Goal: Task Accomplishment & Management: Use online tool/utility

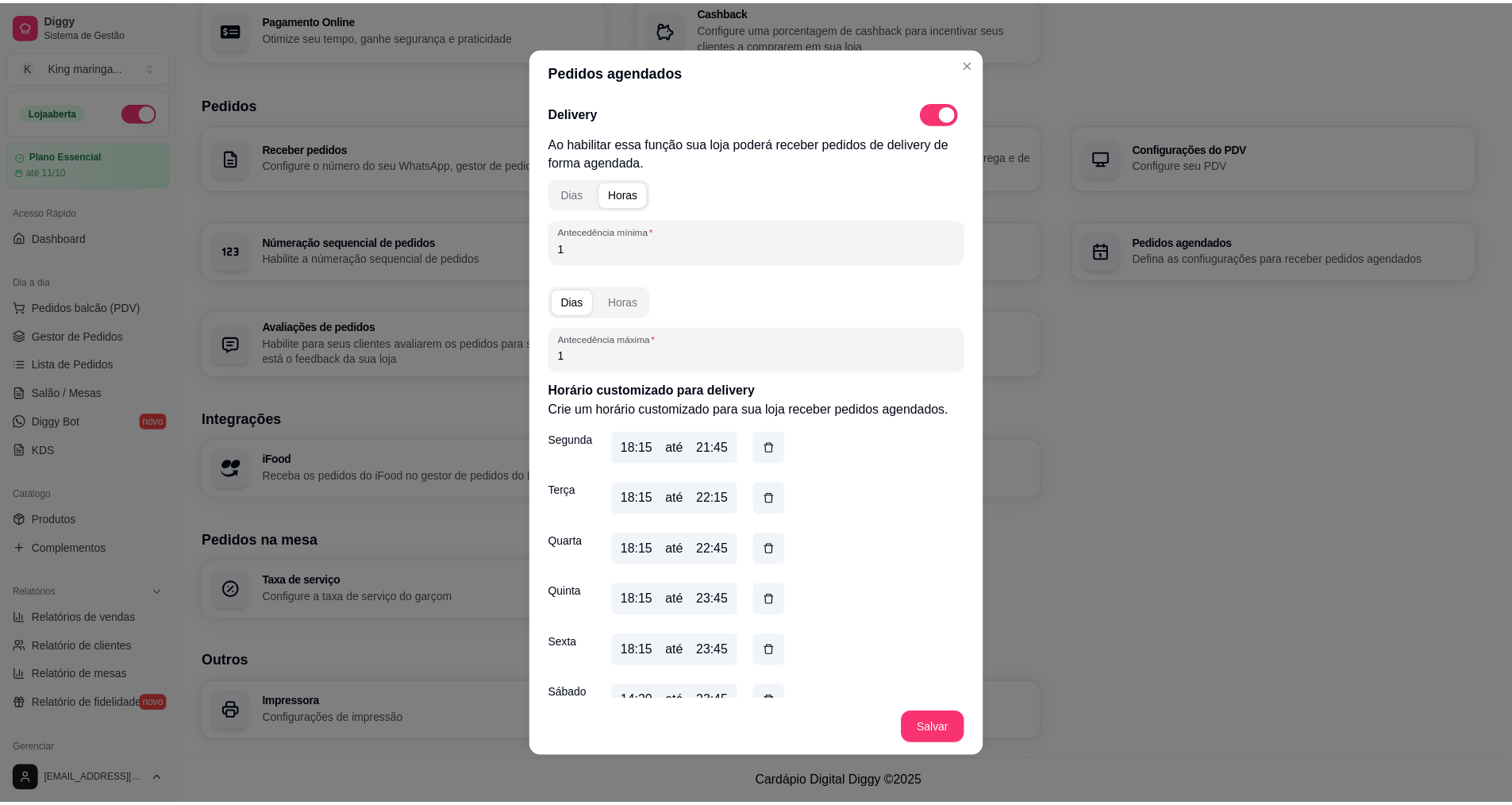
scroll to position [199, 0]
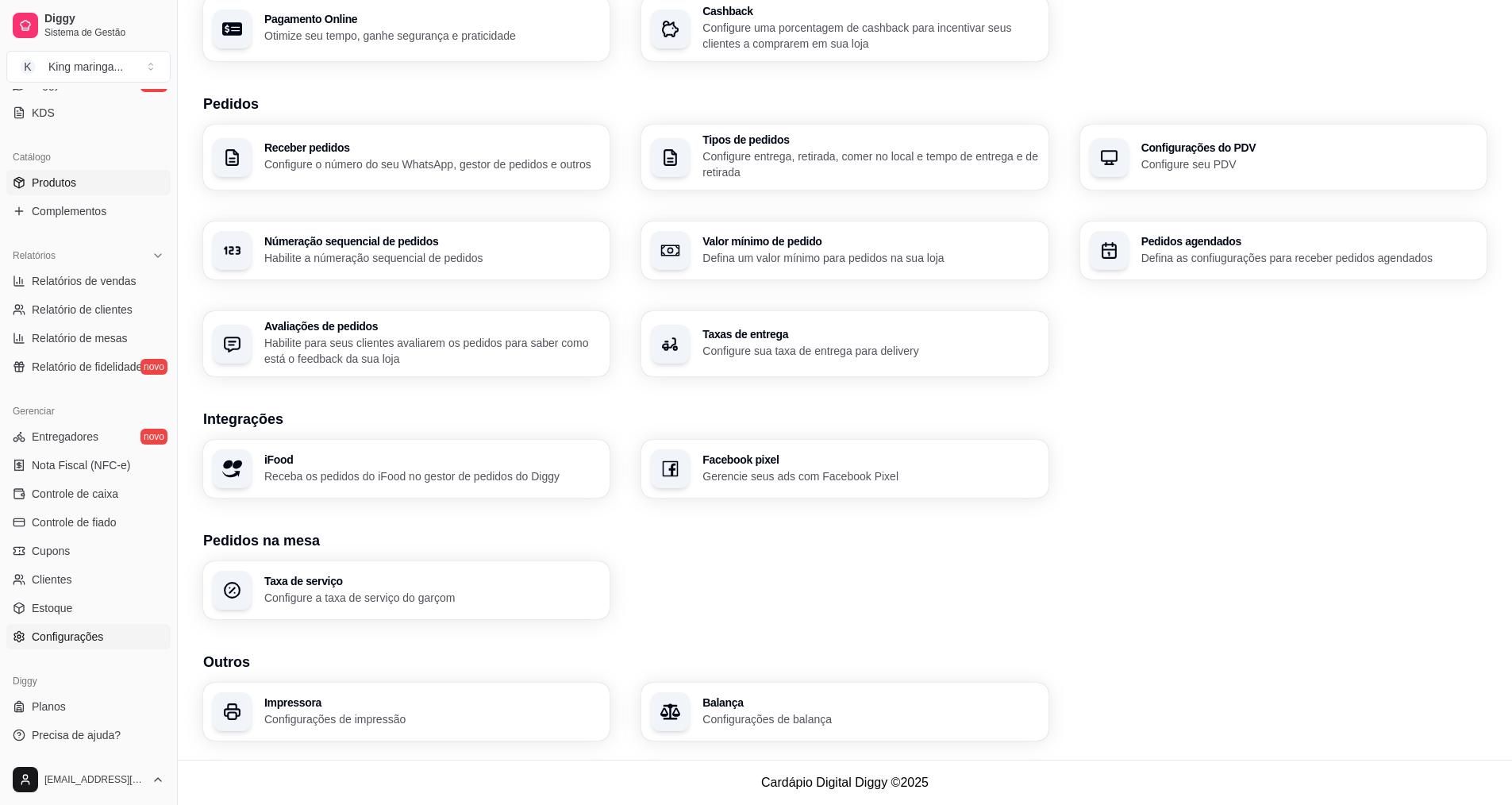
click at [62, 178] on span "Produtos" at bounding box center [54, 182] width 44 height 16
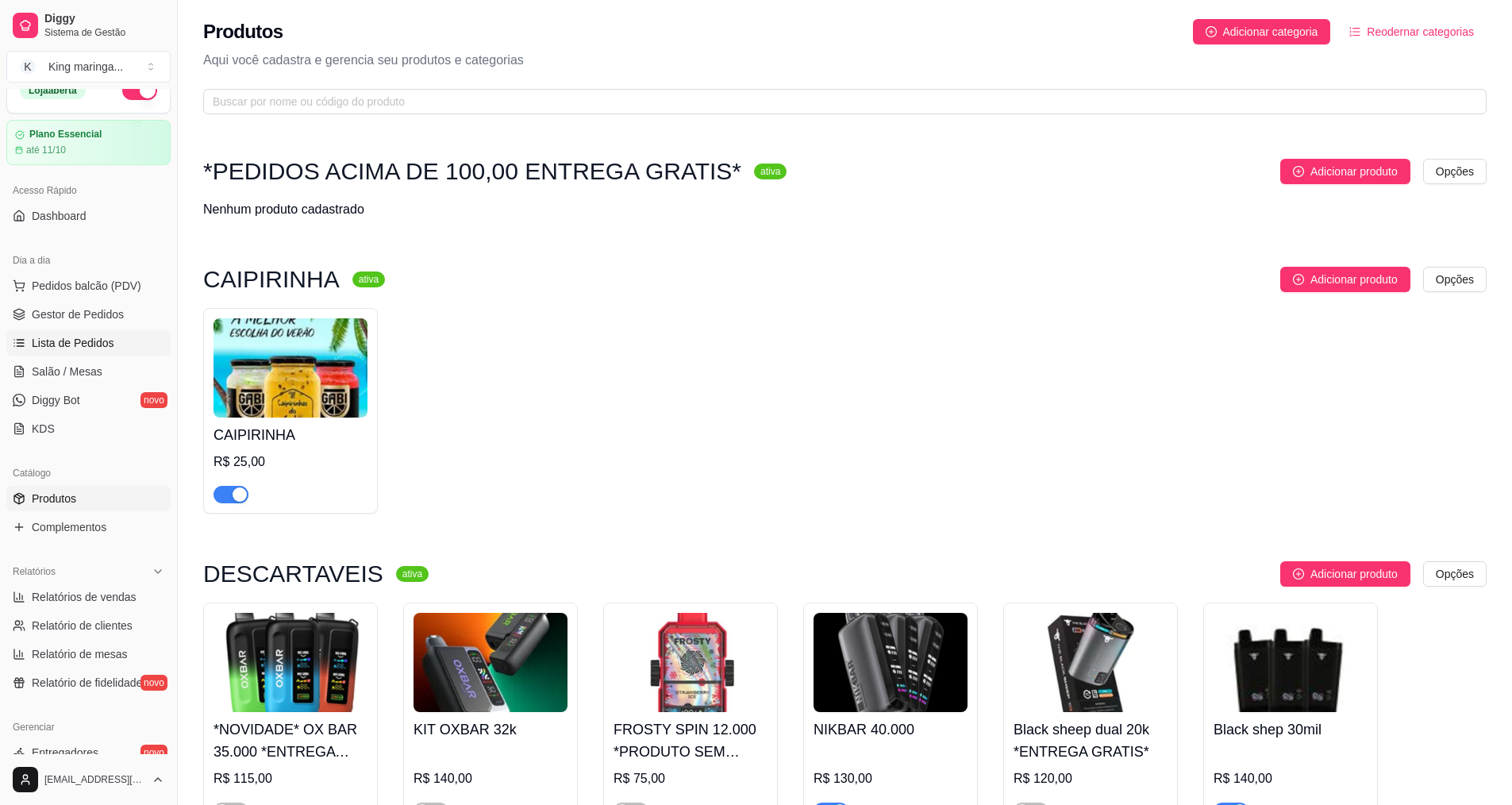
scroll to position [20, 0]
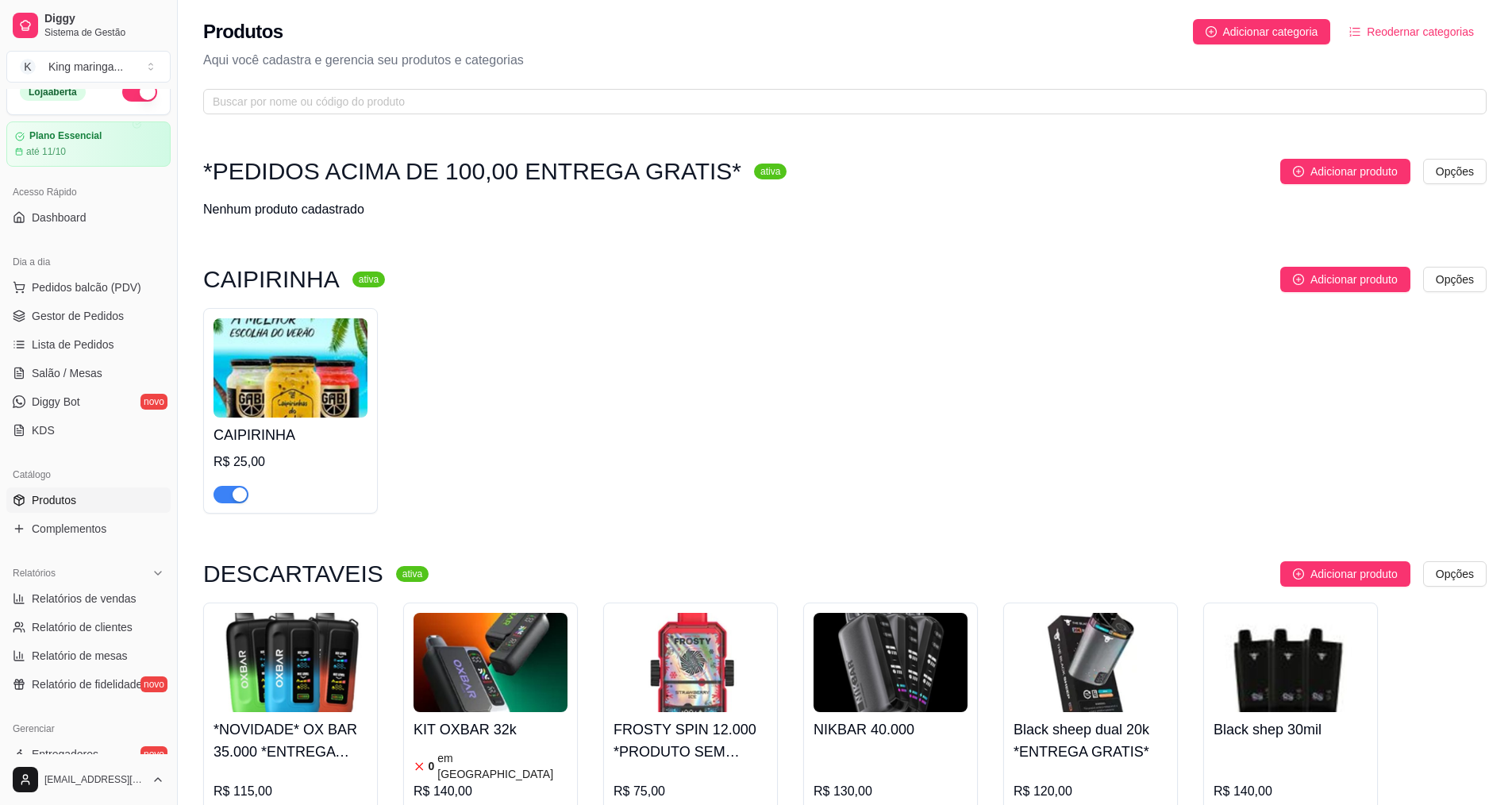
drag, startPoint x: 85, startPoint y: 326, endPoint x: 216, endPoint y: 288, distance: 136.4
click at [85, 325] on link "Gestor de Pedidos" at bounding box center [88, 316] width 164 height 26
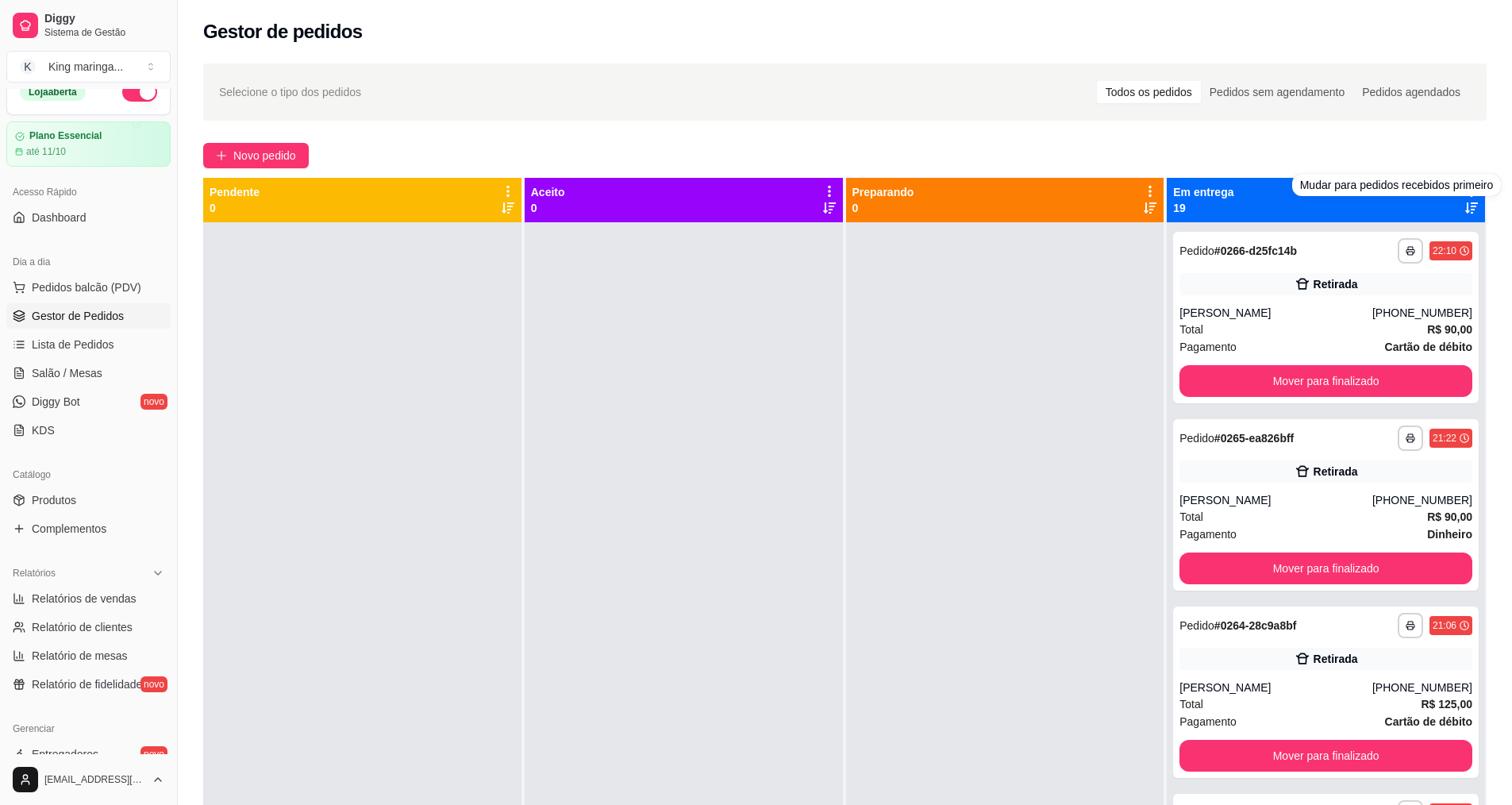
click at [1462, 188] on div "Mudar para pedidos recebidos primeiro" at bounding box center [1397, 185] width 209 height 22
click at [1379, 130] on div "**********" at bounding box center [845, 528] width 1334 height 949
click at [1465, 189] on icon at bounding box center [1471, 191] width 15 height 15
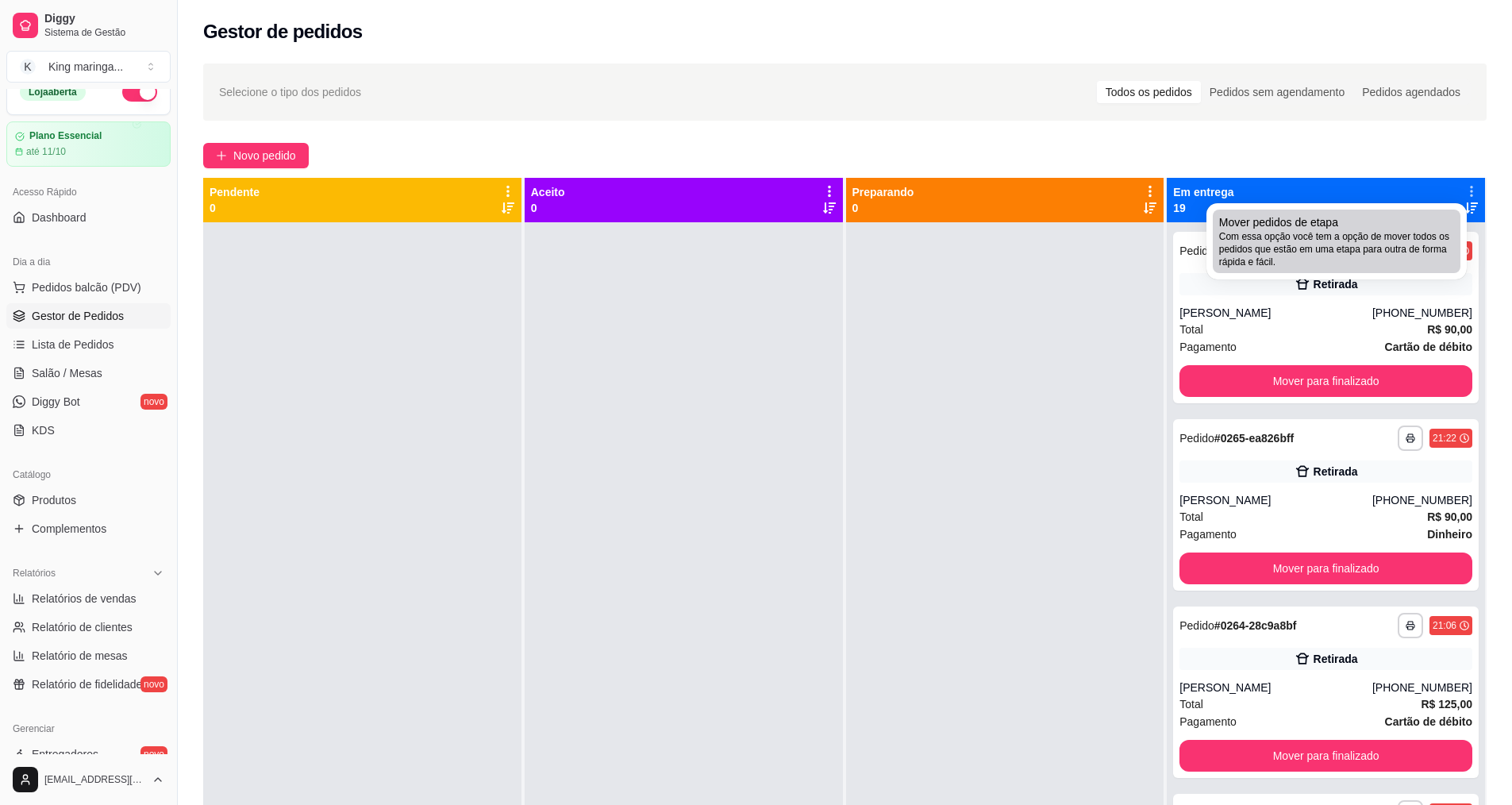
click at [1316, 224] on span "Mover pedidos de etapa" at bounding box center [1278, 222] width 119 height 16
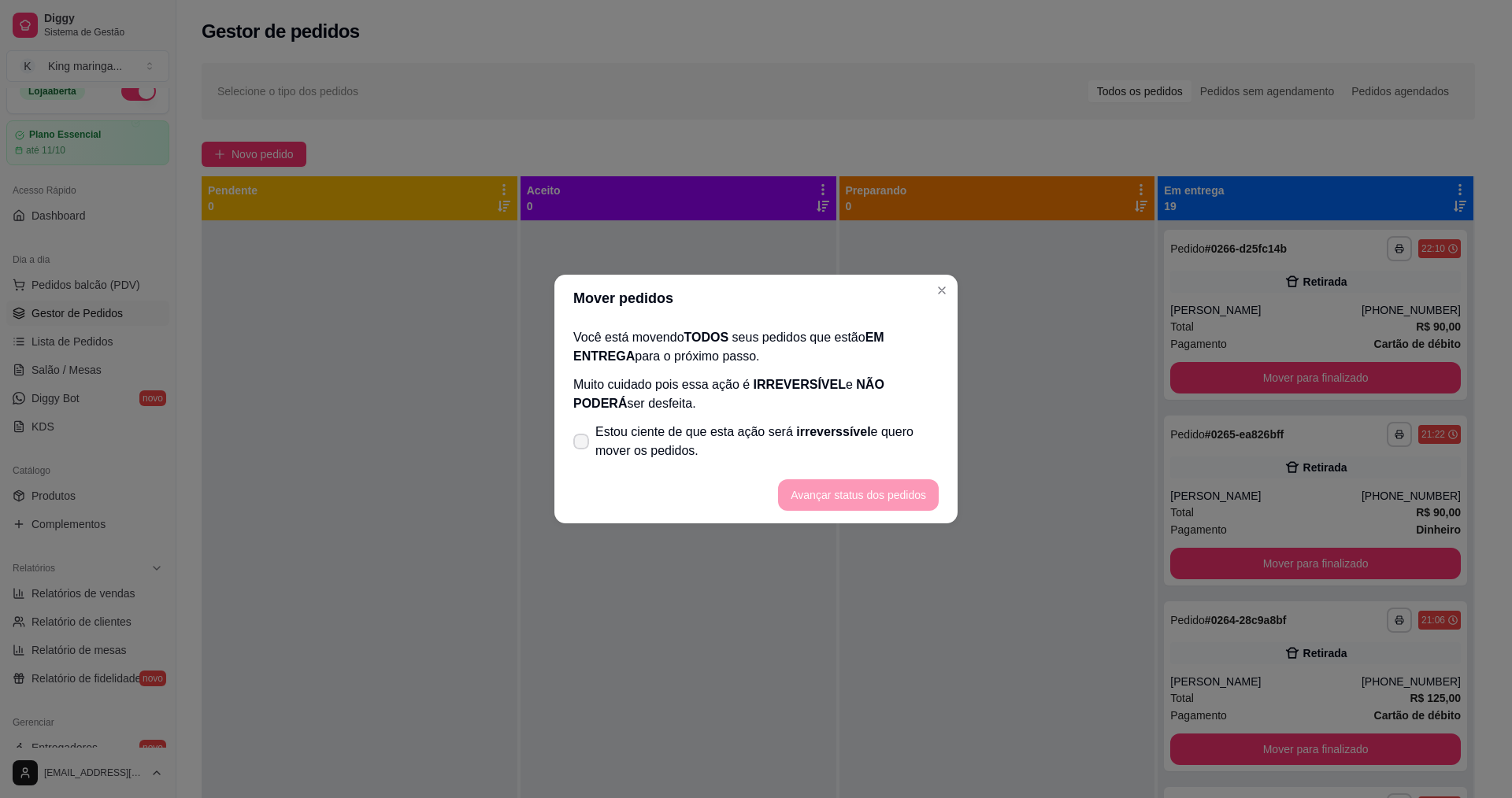
click at [633, 445] on span "Estou ciente de que esta ação será irreverssível e quero mover os pedidos." at bounding box center [767, 441] width 343 height 38
click at [583, 445] on input "Estou ciente de que esta ação será irreverssível e quero mover os pedidos." at bounding box center [578, 450] width 10 height 10
checkbox input "true"
click at [894, 492] on button "Avançar status dos pedidos" at bounding box center [859, 496] width 156 height 30
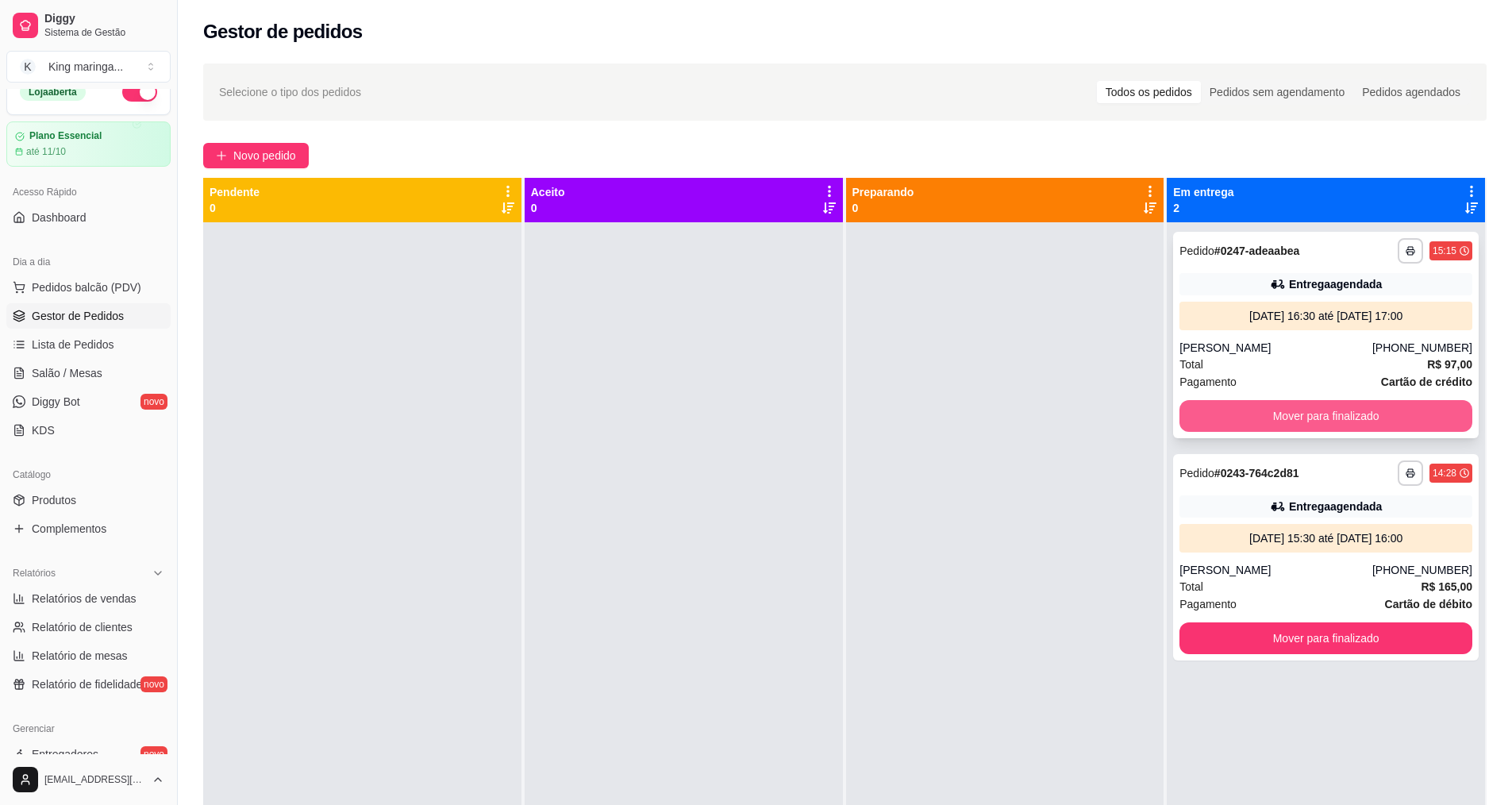
click at [1318, 417] on button "Mover para finalizado" at bounding box center [1326, 415] width 293 height 32
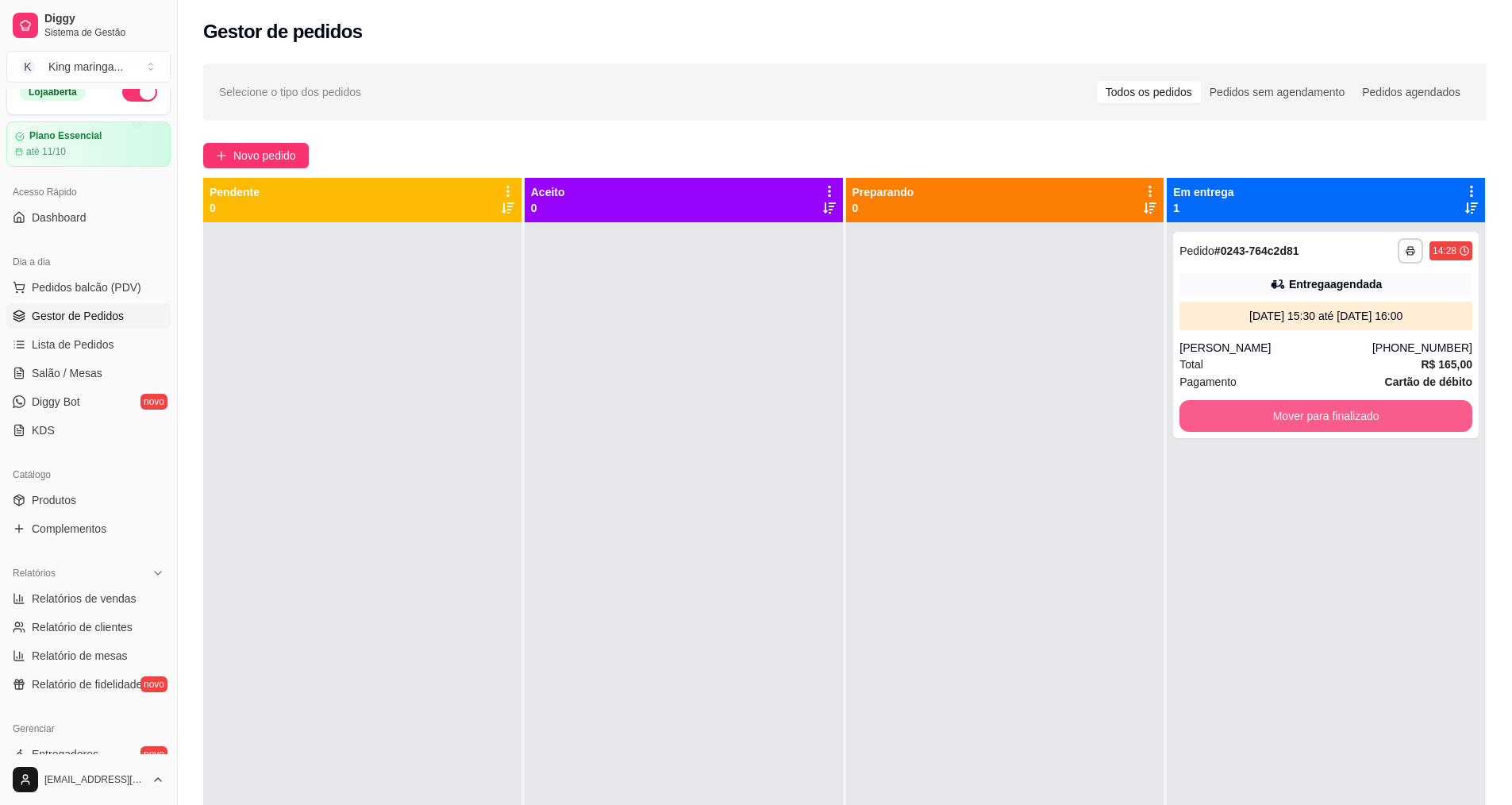
click at [1318, 417] on button "Mover para finalizado" at bounding box center [1326, 415] width 293 height 32
